Goal: Check status: Check status

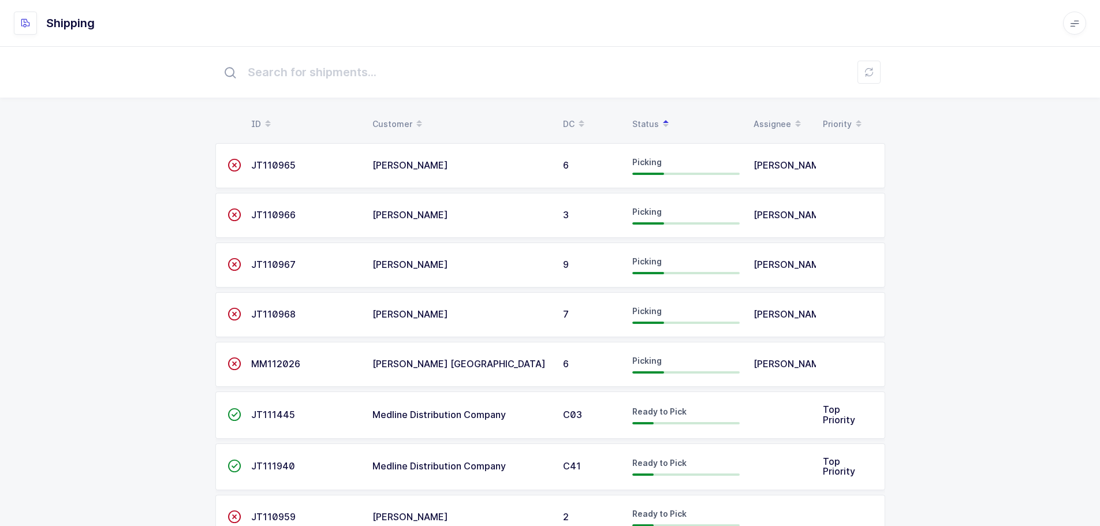
scroll to position [69, 0]
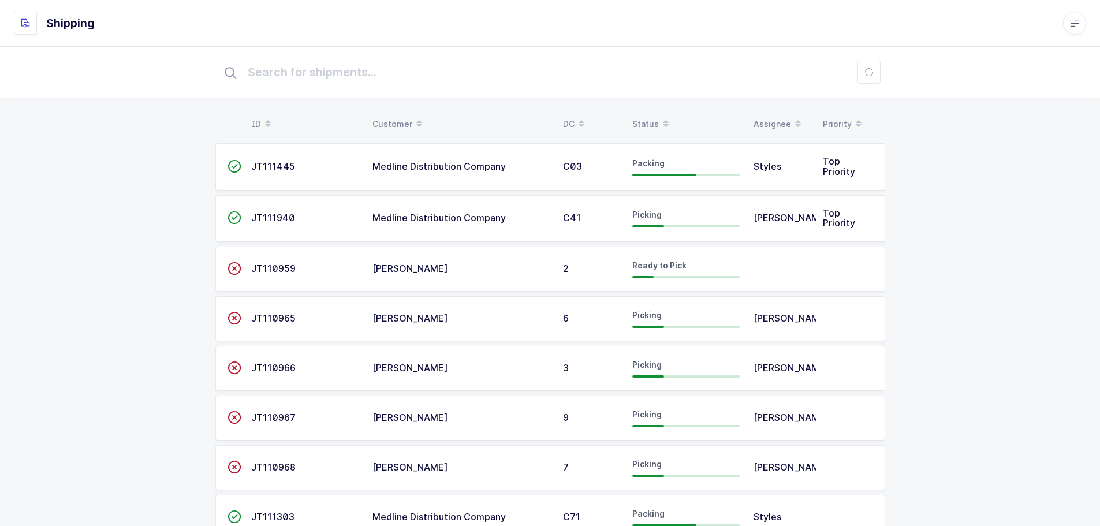
click at [640, 89] on input "text" at bounding box center [550, 72] width 670 height 37
click at [640, 112] on table "ID Customer DC Status Assignee Priority" at bounding box center [550, 124] width 670 height 29
click at [643, 119] on div "Status" at bounding box center [685, 124] width 107 height 20
click at [642, 125] on div "Status" at bounding box center [685, 124] width 107 height 20
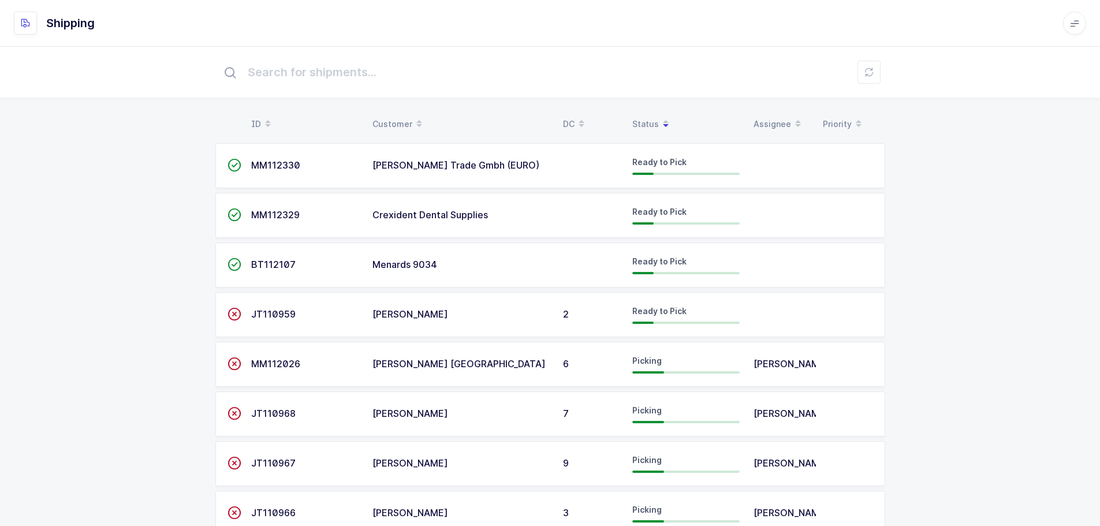
click at [275, 263] on span "BT112107" at bounding box center [273, 265] width 44 height 12
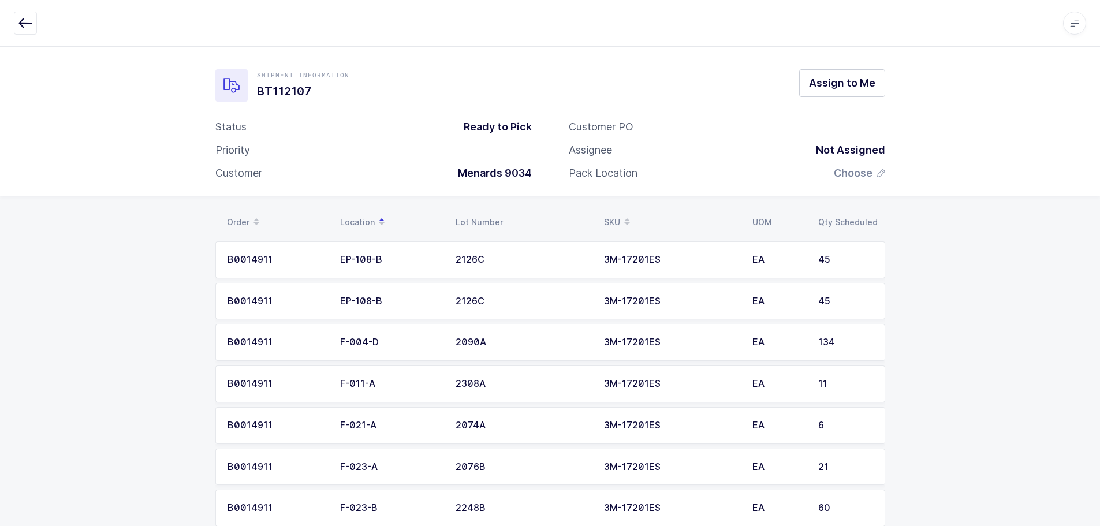
click at [12, 19] on div "Apps Core Warehouse Admin Mission Control Purchasing Baltazar N. Logout Account…" at bounding box center [550, 23] width 1100 height 47
click at [20, 18] on icon "button" at bounding box center [25, 23] width 14 height 14
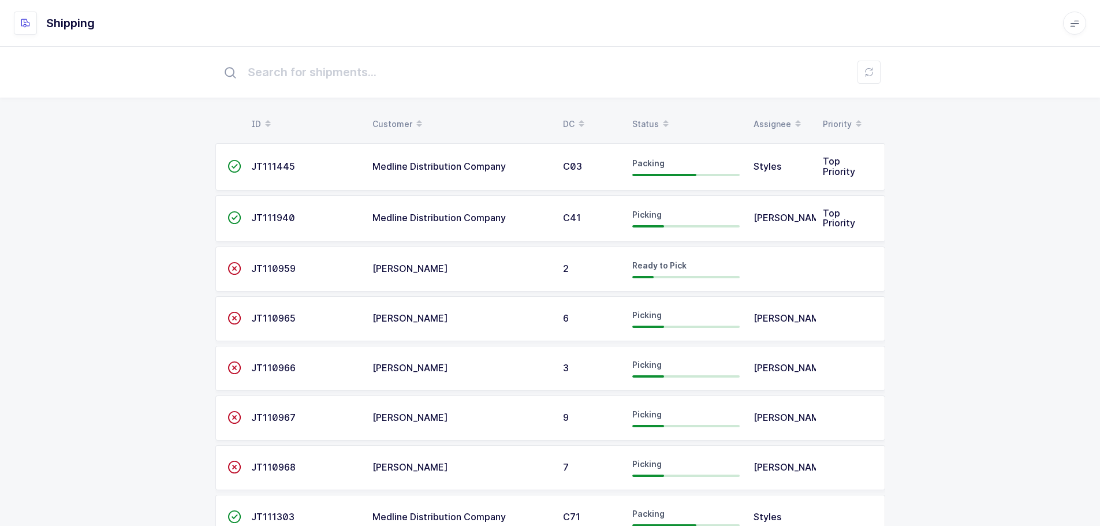
click at [651, 119] on div "Status" at bounding box center [685, 124] width 107 height 20
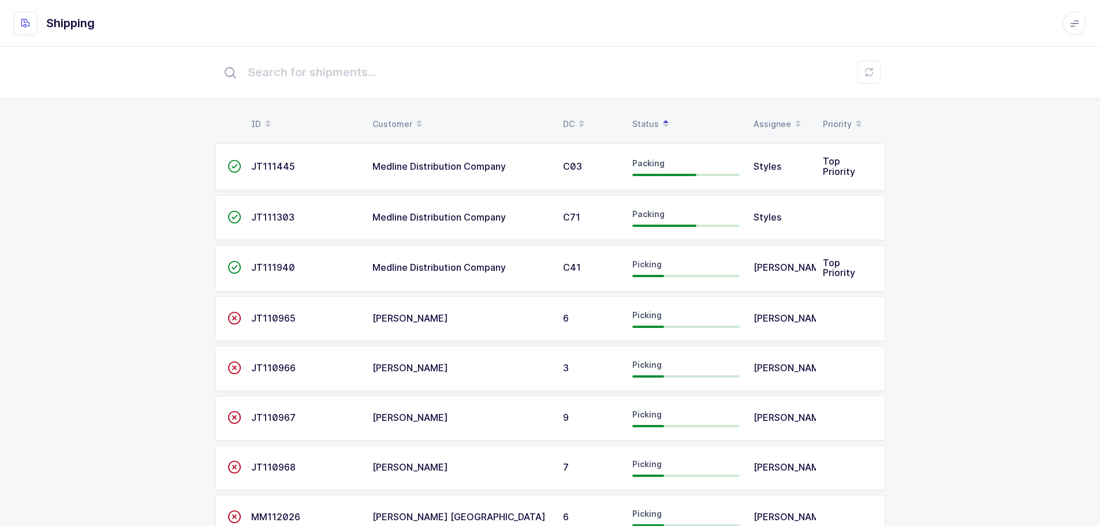
click at [608, 253] on td "C41" at bounding box center [590, 268] width 69 height 47
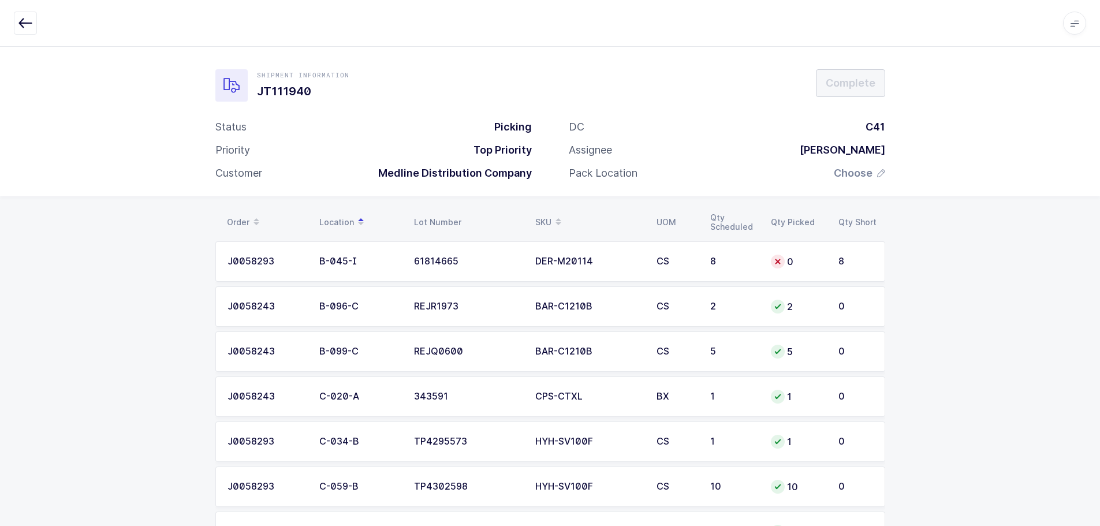
click at [21, 28] on icon "button" at bounding box center [25, 23] width 14 height 14
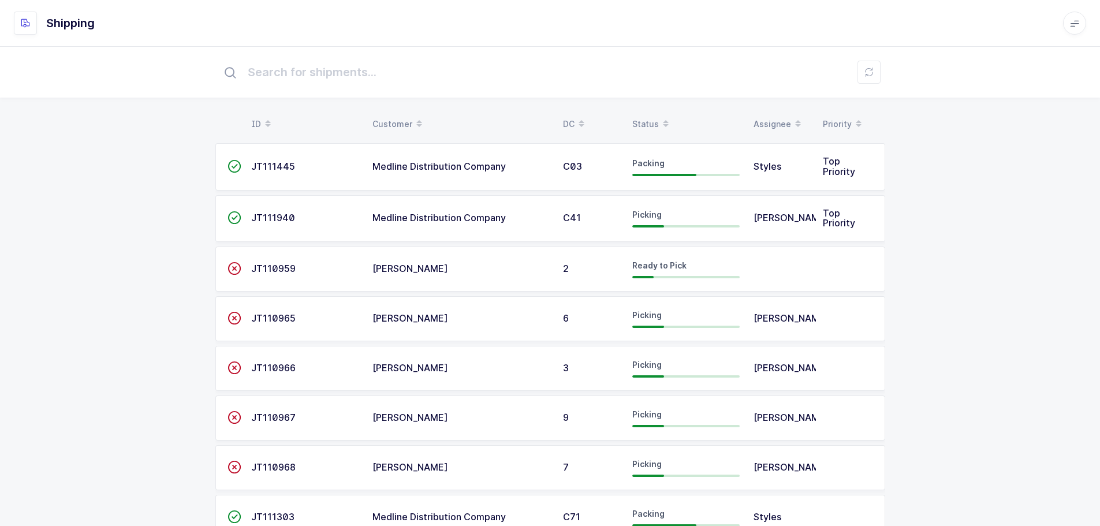
click at [642, 118] on div "Status" at bounding box center [685, 124] width 107 height 20
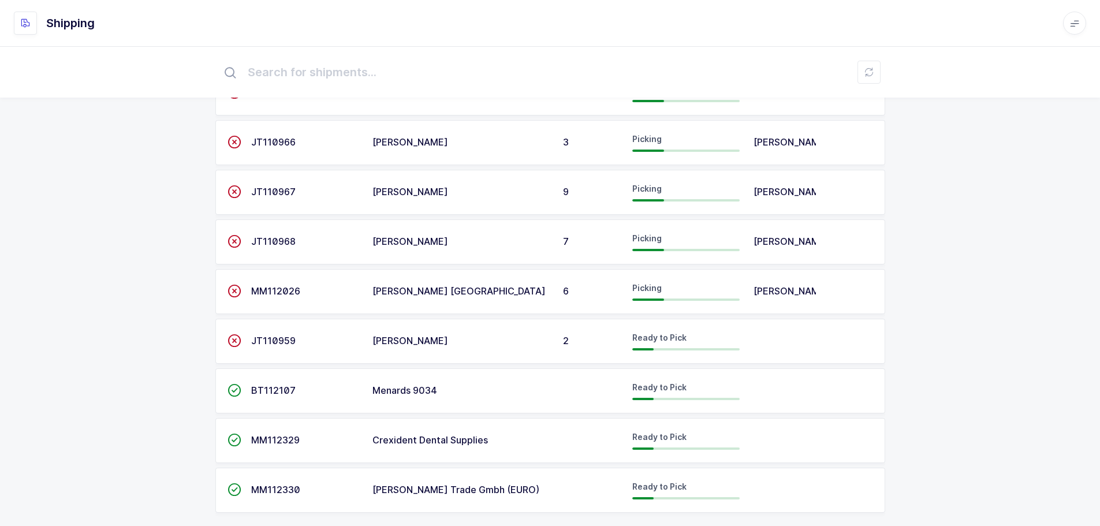
scroll to position [242, 0]
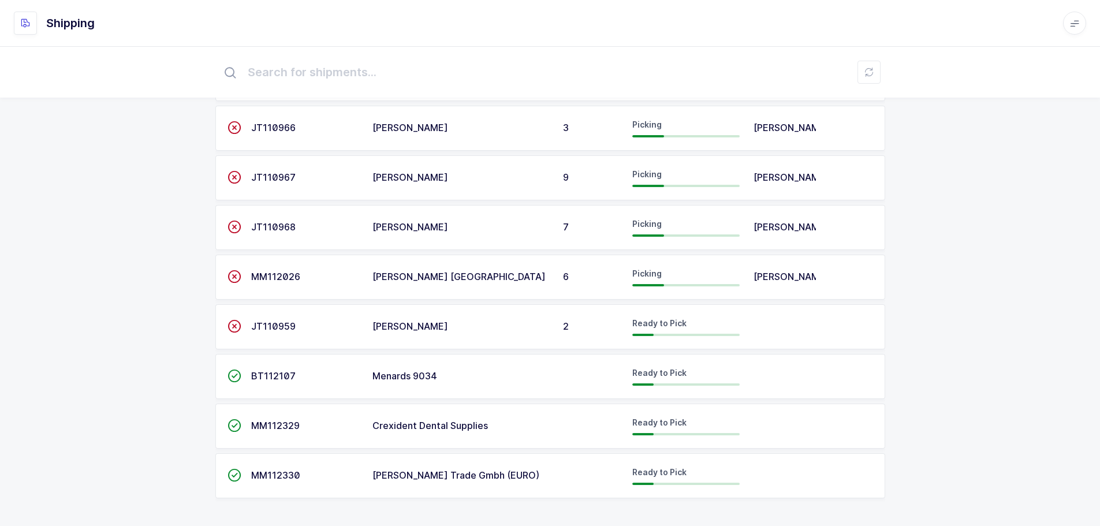
click at [275, 420] on span "MM112329" at bounding box center [275, 426] width 48 height 12
